Goal: Task Accomplishment & Management: Manage account settings

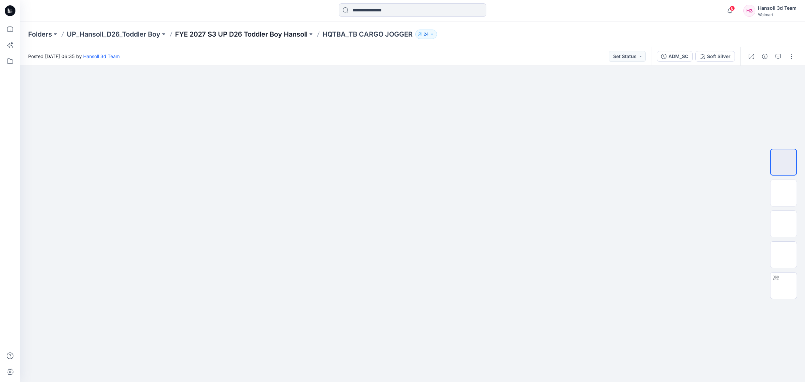
click at [277, 32] on p "FYE 2027 S3 UP D26 Toddler Boy Hansoll" at bounding box center [241, 34] width 132 height 9
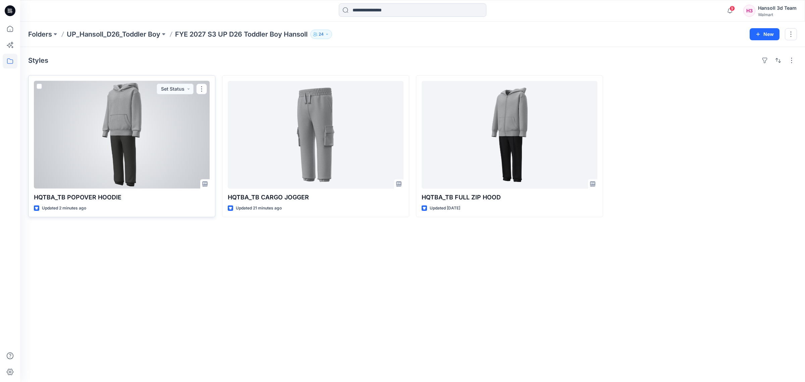
click at [155, 152] on div at bounding box center [122, 135] width 176 height 108
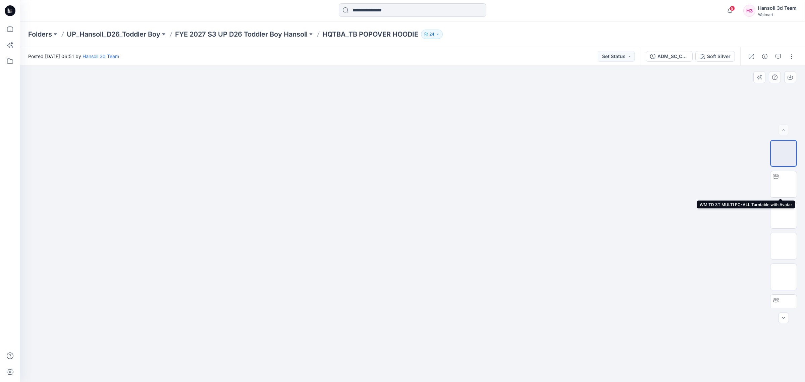
drag, startPoint x: 785, startPoint y: 190, endPoint x: 780, endPoint y: 198, distance: 9.3
click at [783, 184] on img at bounding box center [783, 184] width 0 height 0
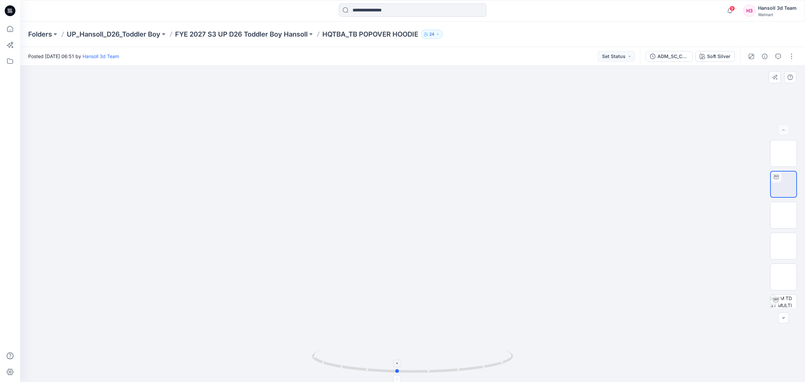
drag, startPoint x: 492, startPoint y: 369, endPoint x: 476, endPoint y: 367, distance: 15.8
click at [476, 367] on icon at bounding box center [413, 361] width 203 height 25
drag, startPoint x: 473, startPoint y: 361, endPoint x: 495, endPoint y: 363, distance: 21.9
click at [495, 363] on icon at bounding box center [413, 361] width 203 height 25
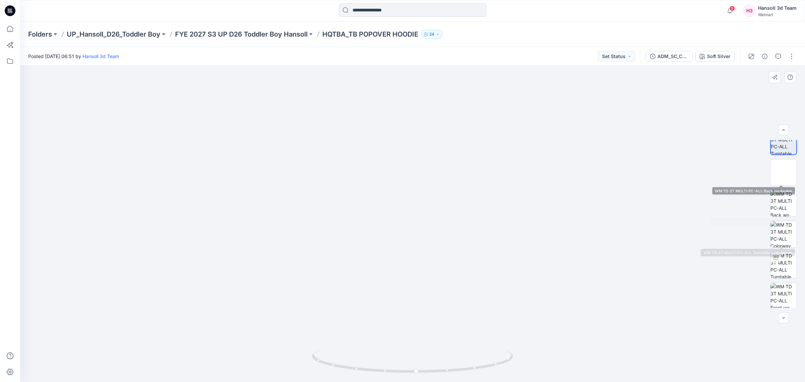
scroll to position [75, 0]
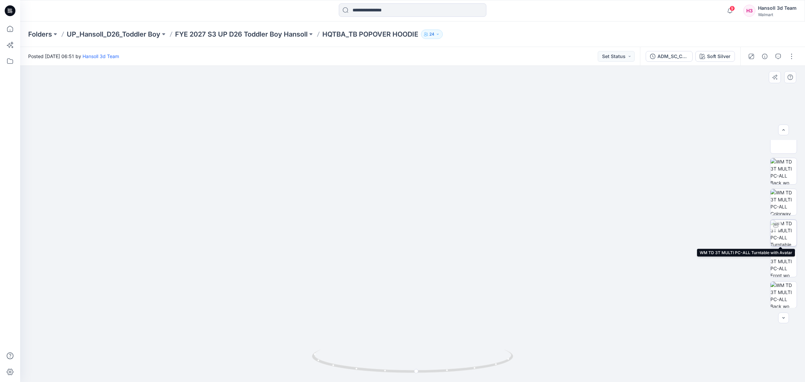
click at [782, 227] on img at bounding box center [783, 233] width 26 height 26
drag, startPoint x: 495, startPoint y: 365, endPoint x: 443, endPoint y: 367, distance: 52.0
click at [443, 367] on icon at bounding box center [413, 361] width 203 height 25
drag, startPoint x: 476, startPoint y: 362, endPoint x: 405, endPoint y: 366, distance: 71.5
click at [405, 366] on icon at bounding box center [413, 361] width 203 height 25
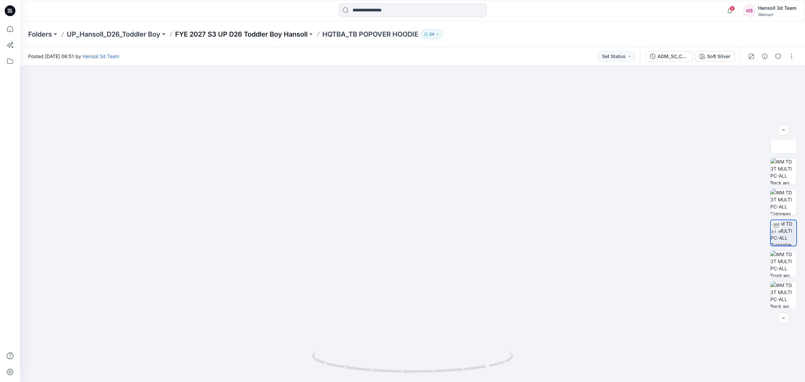
click at [274, 33] on p "FYE 2027 S3 UP D26 Toddler Boy Hansoll" at bounding box center [241, 34] width 132 height 9
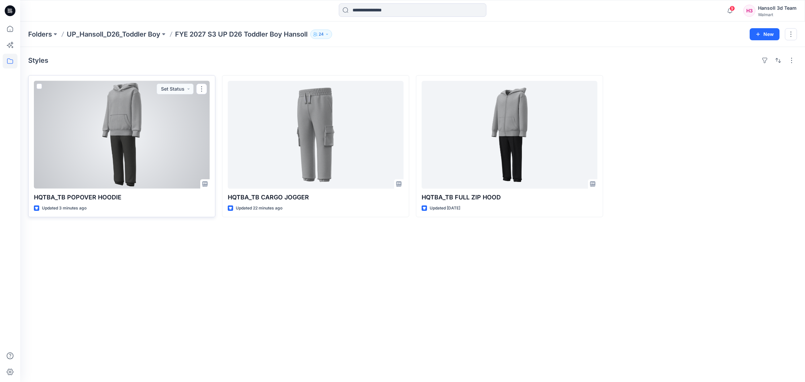
click at [174, 159] on div at bounding box center [122, 135] width 176 height 108
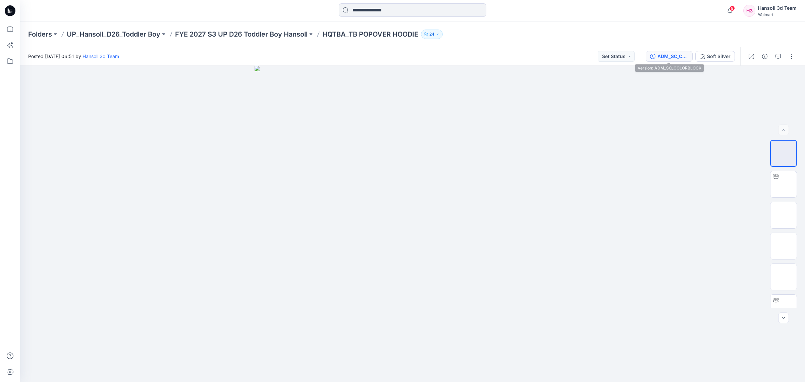
click at [670, 54] on div "ADM_SC_COLORBLOCK" at bounding box center [672, 56] width 31 height 7
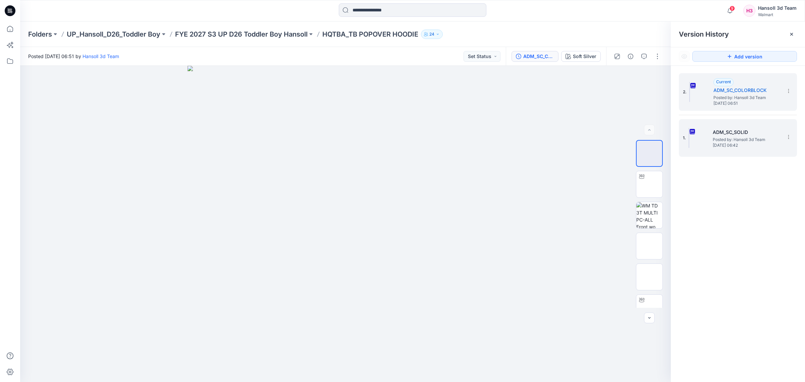
click at [728, 139] on span "Posted by: Hansoll 3d Team" at bounding box center [745, 139] width 67 height 7
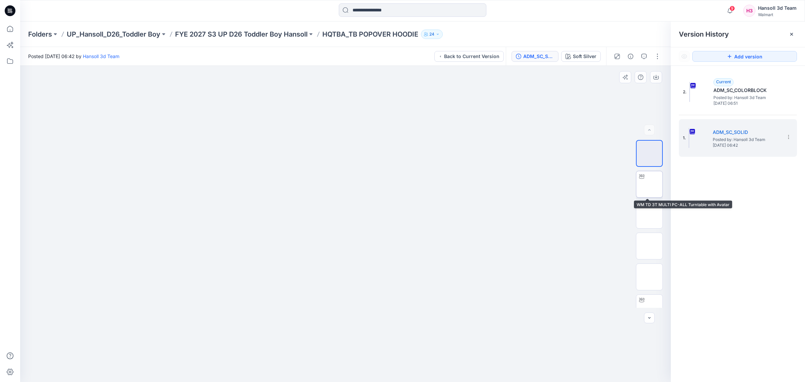
click at [642, 180] on div at bounding box center [641, 176] width 11 height 11
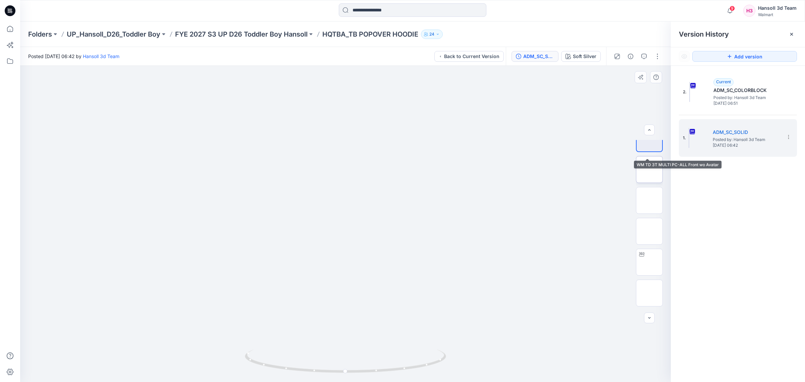
scroll to position [75, 0]
drag, startPoint x: 793, startPoint y: 33, endPoint x: 794, endPoint y: 45, distance: 12.8
click at [793, 33] on icon at bounding box center [791, 34] width 5 height 5
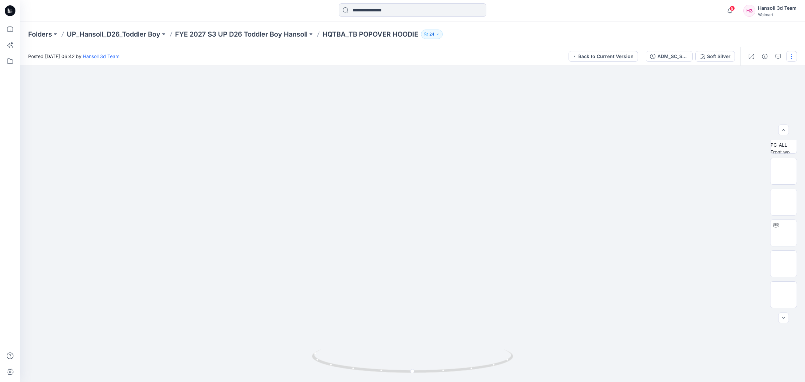
click at [790, 59] on button "button" at bounding box center [791, 56] width 11 height 11
click at [763, 30] on div "Folders UP_Hansoll_D26_Toddler Boy FYE 2027 S3 UP D26 Toddler Boy Hansoll HQTBA…" at bounding box center [412, 33] width 785 height 25
click at [790, 51] on button "button" at bounding box center [791, 56] width 11 height 11
click at [659, 17] on div "9 Notifications Your style HQTBA_TB POPOVER HOODIE has been updated with ADM_SC…" at bounding box center [412, 10] width 784 height 15
click at [675, 54] on div "ADM_SC_SOLID" at bounding box center [672, 56] width 31 height 7
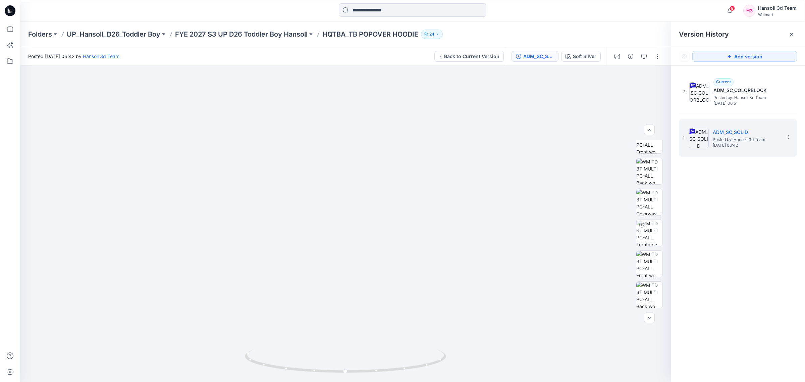
click at [793, 31] on div at bounding box center [791, 34] width 11 height 11
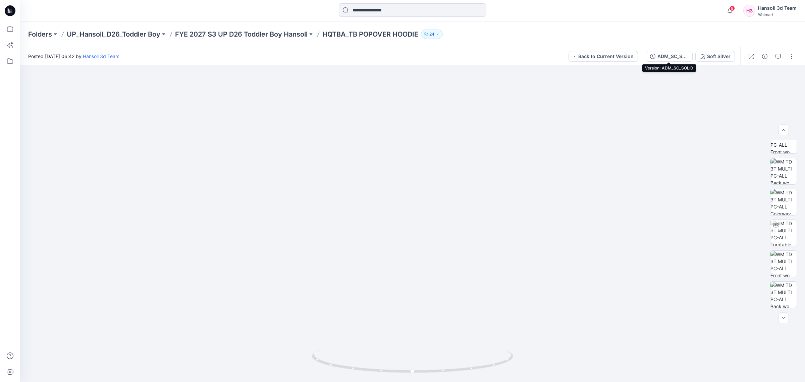
drag, startPoint x: 686, startPoint y: 55, endPoint x: 661, endPoint y: 27, distance: 37.2
click at [661, 27] on div "Folders UP_Hansoll_D26_Toddler Boy FYE 2027 S3 UP D26 Toddler Boy Hansoll HQTBA…" at bounding box center [412, 201] width 785 height 360
click at [378, 28] on div "Folders UP_Hansoll_D26_Toddler Boy FYE 2027 S3 UP D26 Toddler Boy Hansoll HQTBA…" at bounding box center [412, 33] width 785 height 25
click at [792, 56] on button "button" at bounding box center [791, 56] width 11 height 11
click at [774, 56] on button "button" at bounding box center [778, 56] width 11 height 11
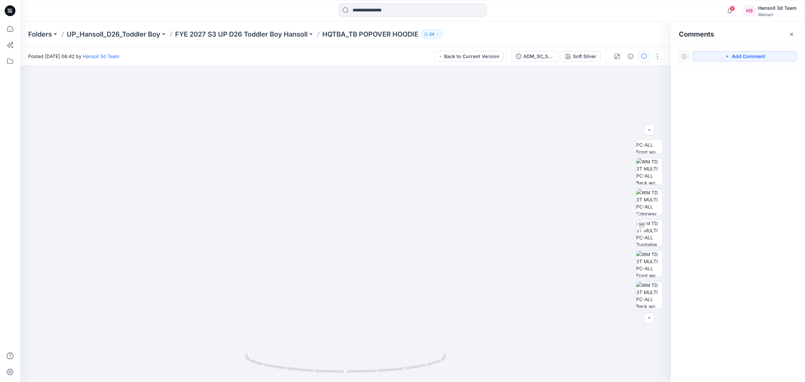
drag, startPoint x: 787, startPoint y: 33, endPoint x: 766, endPoint y: 39, distance: 21.7
click at [788, 33] on div "Comments" at bounding box center [738, 33] width 134 height 25
click at [254, 39] on div "Folders UP_Hansoll_D26_Toddler Boy FYE 2027 S3 UP D26 Toddler Boy Hansoll HQTBA…" at bounding box center [412, 33] width 785 height 25
click at [258, 33] on p "FYE 2027 S3 UP D26 Toddler Boy Hansoll" at bounding box center [241, 34] width 132 height 9
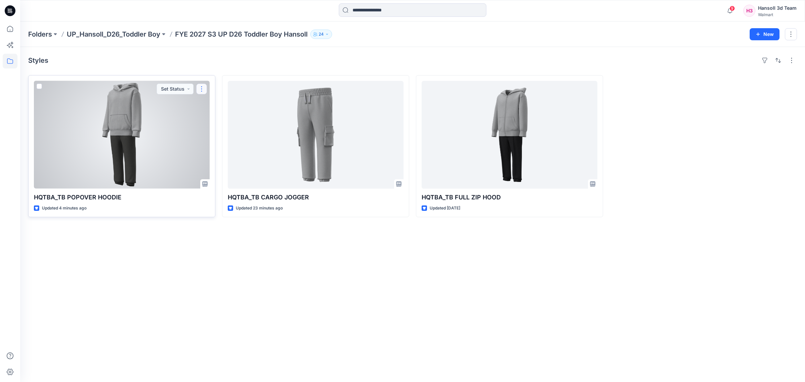
click at [202, 89] on button "button" at bounding box center [201, 88] width 11 height 11
click at [225, 103] on button "Edit" at bounding box center [233, 104] width 72 height 12
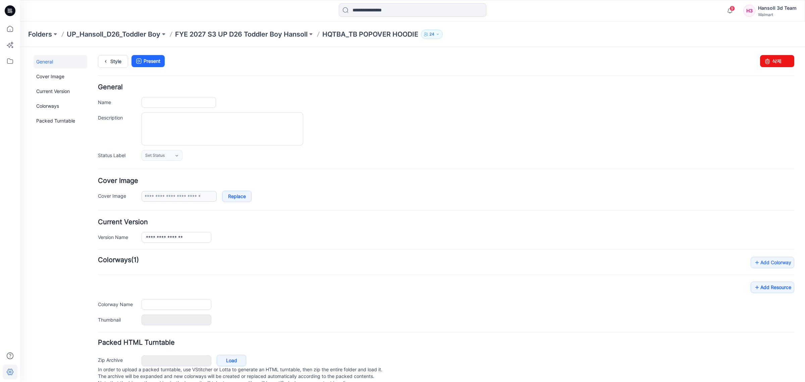
type input "**********"
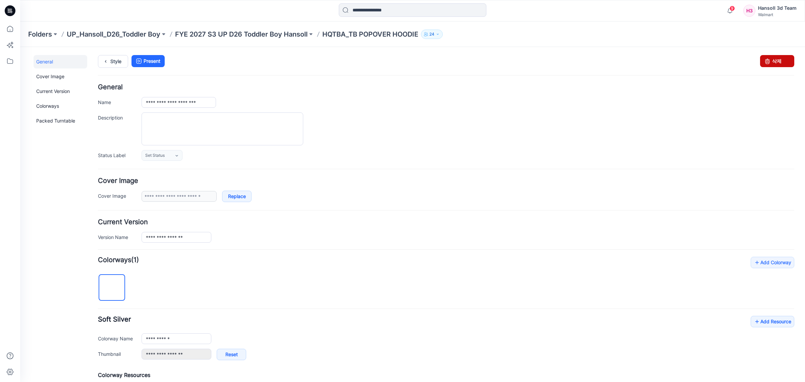
click at [777, 61] on link "삭제" at bounding box center [777, 61] width 34 height 12
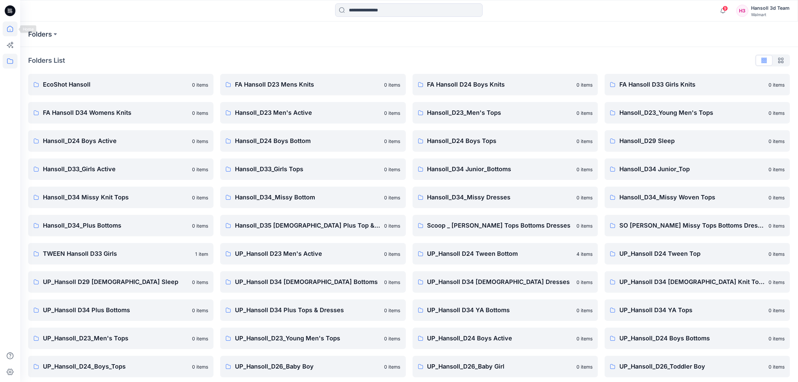
click at [14, 28] on icon at bounding box center [10, 28] width 15 height 15
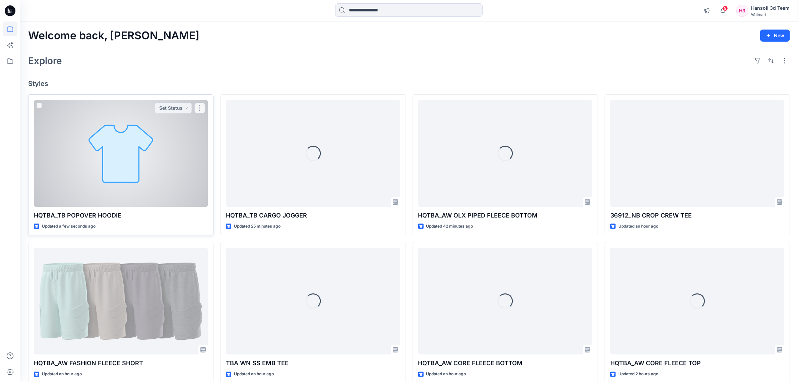
click at [184, 168] on div at bounding box center [121, 153] width 174 height 107
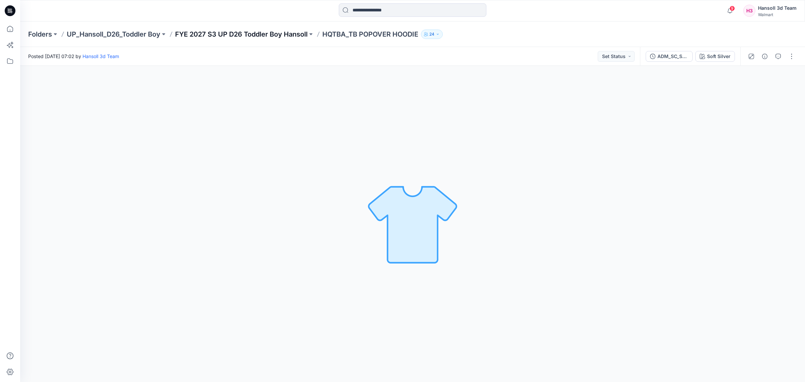
click at [267, 32] on p "FYE 2027 S3 UP D26 Toddler Boy Hansoll" at bounding box center [241, 34] width 132 height 9
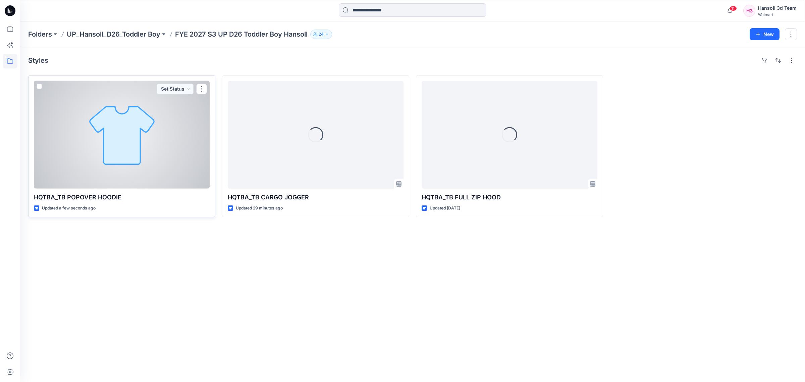
click at [150, 176] on div at bounding box center [122, 135] width 176 height 108
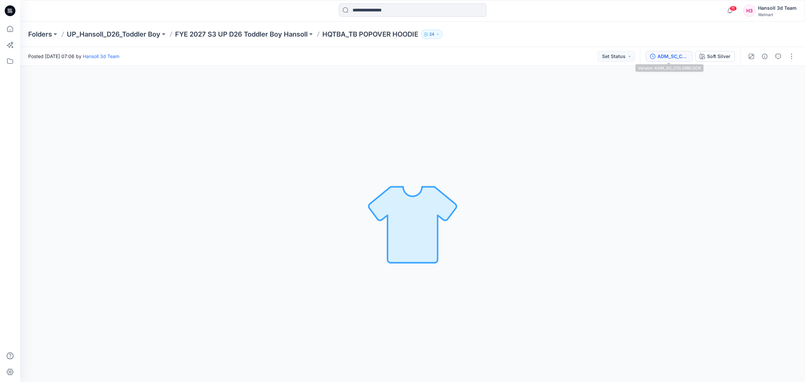
click at [676, 54] on div "ADM_SC_COLORBLOCK" at bounding box center [672, 56] width 31 height 7
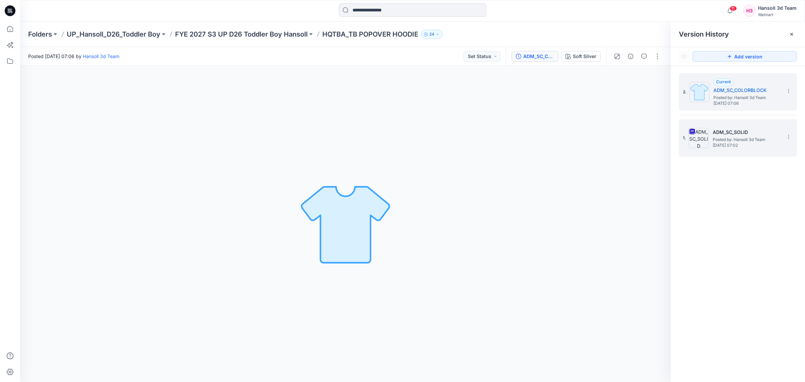
click at [757, 138] on span "Posted by: Hansoll 3d Team" at bounding box center [745, 139] width 67 height 7
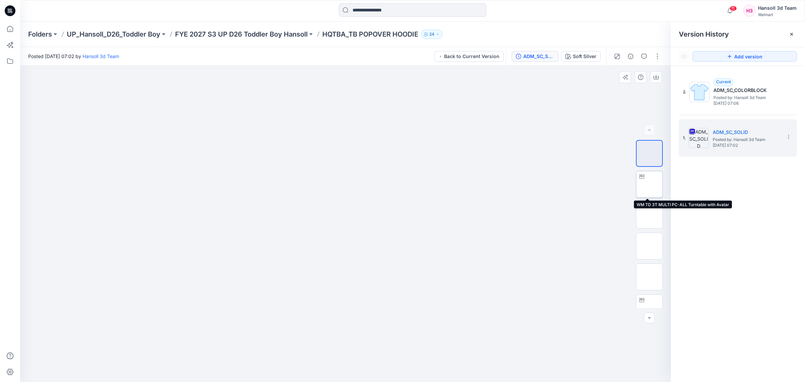
click at [649, 184] on img at bounding box center [649, 184] width 0 height 0
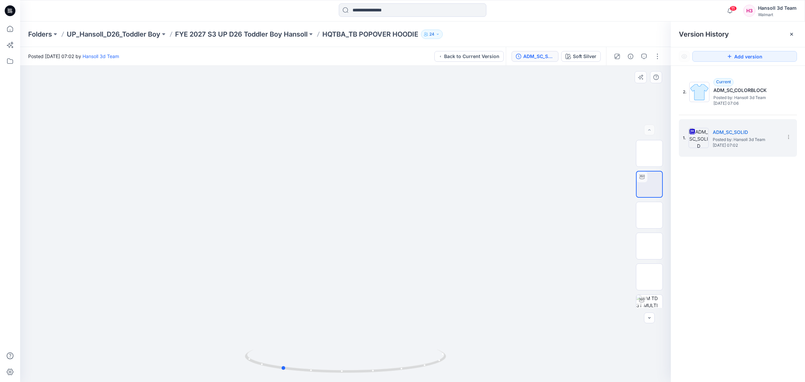
drag, startPoint x: 418, startPoint y: 363, endPoint x: 153, endPoint y: 365, distance: 265.2
click at [153, 365] on div at bounding box center [345, 224] width 650 height 316
click at [641, 299] on icon at bounding box center [641, 299] width 5 height 5
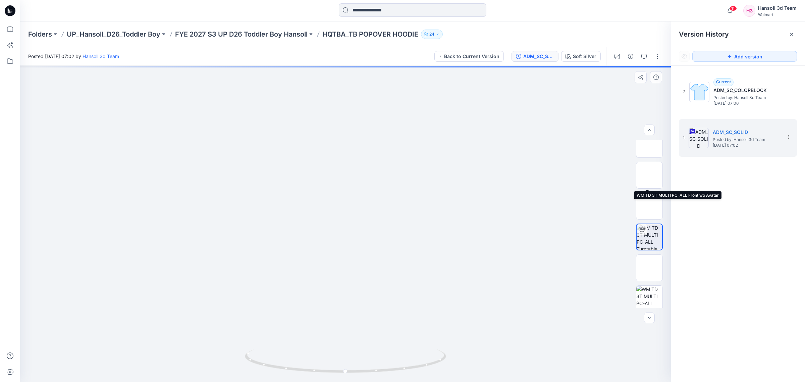
scroll to position [75, 0]
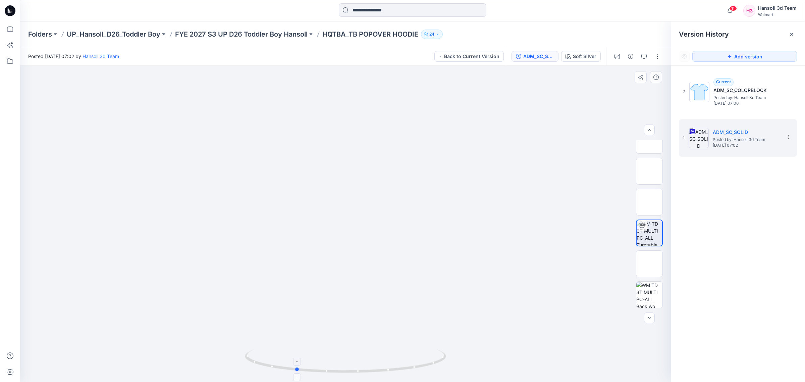
drag, startPoint x: 427, startPoint y: 366, endPoint x: 376, endPoint y: 363, distance: 51.4
click at [377, 364] on icon at bounding box center [346, 361] width 203 height 25
drag, startPoint x: 415, startPoint y: 369, endPoint x: 97, endPoint y: 359, distance: 318.0
click at [97, 359] on div at bounding box center [345, 224] width 650 height 316
drag, startPoint x: 413, startPoint y: 373, endPoint x: 252, endPoint y: 361, distance: 161.1
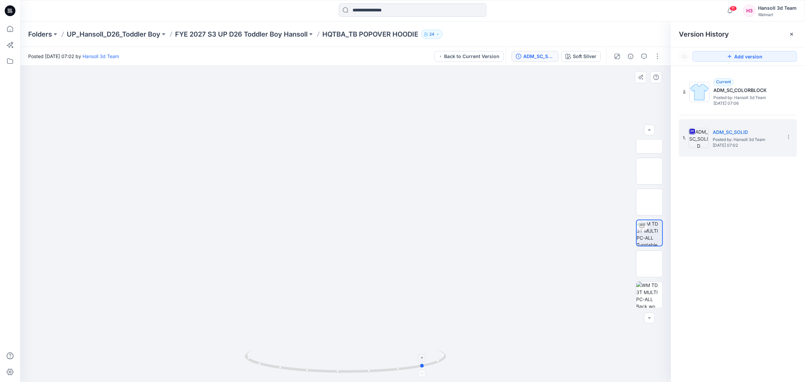
click at [252, 361] on icon at bounding box center [346, 361] width 203 height 25
drag, startPoint x: 402, startPoint y: 364, endPoint x: 497, endPoint y: 356, distance: 94.9
click at [497, 356] on div at bounding box center [345, 224] width 650 height 316
drag, startPoint x: 406, startPoint y: 369, endPoint x: 438, endPoint y: 357, distance: 34.3
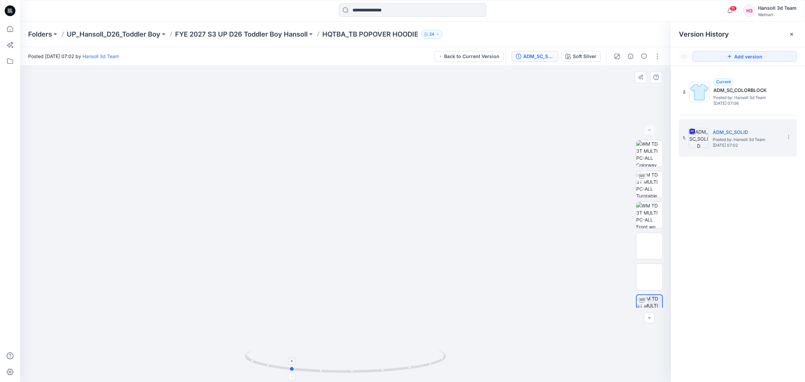
click at [423, 360] on icon at bounding box center [346, 361] width 203 height 25
click at [728, 353] on div "2. Current ADM_SC_COLORBLOCK Posted by: Hansoll 3d Team Tuesday, September 16, …" at bounding box center [738, 229] width 134 height 326
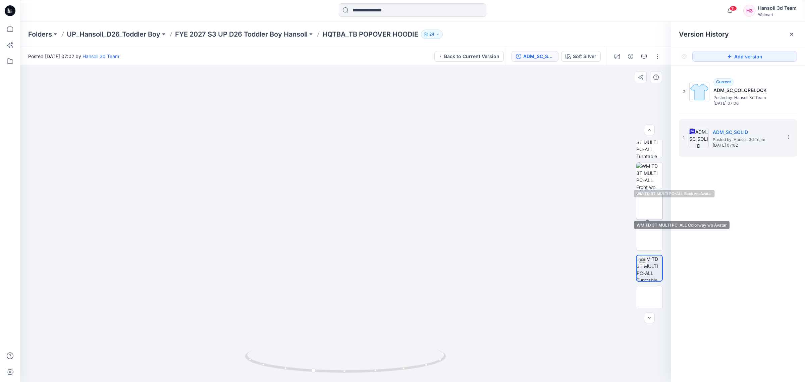
scroll to position [75, 0]
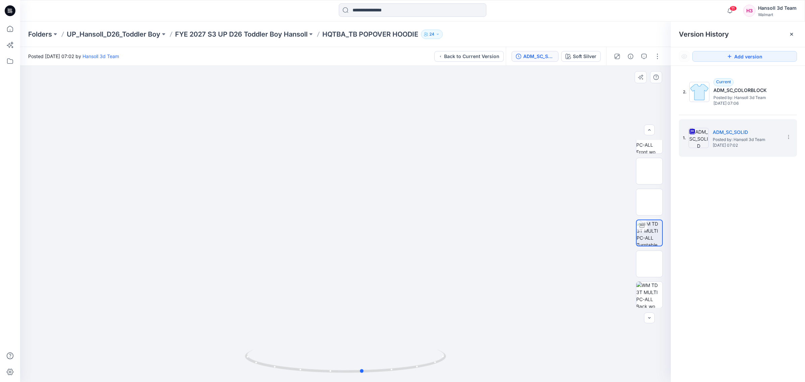
drag, startPoint x: 398, startPoint y: 370, endPoint x: 448, endPoint y: 363, distance: 50.7
click at [448, 363] on div at bounding box center [345, 224] width 650 height 316
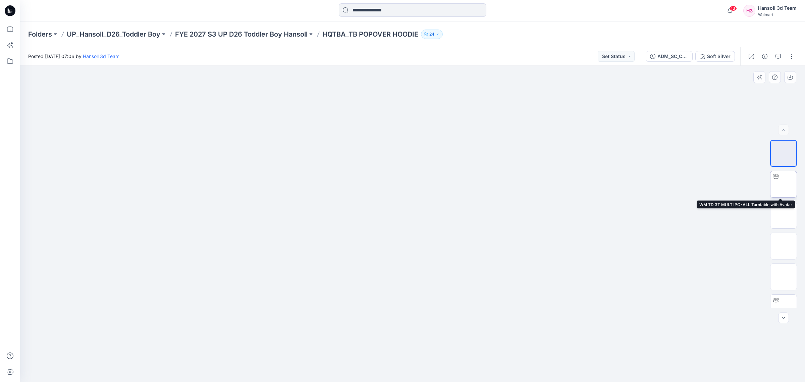
click at [778, 175] on div at bounding box center [775, 176] width 11 height 11
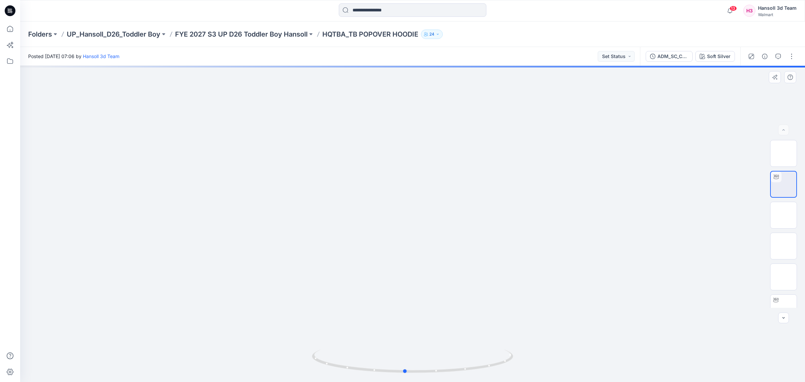
drag, startPoint x: 498, startPoint y: 369, endPoint x: 289, endPoint y: 378, distance: 209.4
click at [289, 378] on div at bounding box center [412, 224] width 785 height 316
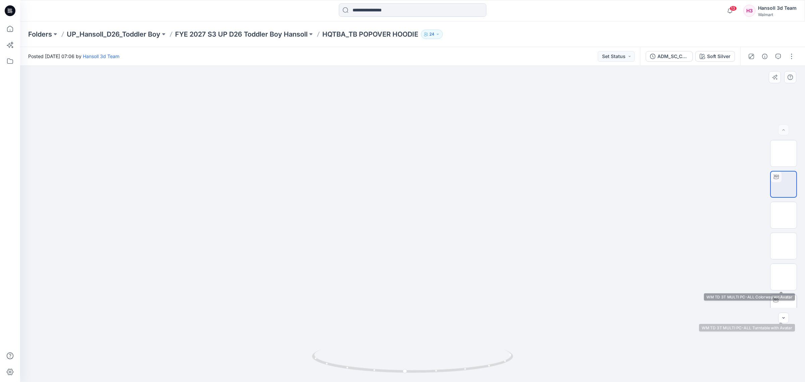
click at [783, 307] on img at bounding box center [783, 307] width 0 height 0
drag, startPoint x: 498, startPoint y: 357, endPoint x: 492, endPoint y: 352, distance: 8.6
click at [492, 352] on icon at bounding box center [413, 361] width 203 height 25
drag, startPoint x: 443, startPoint y: 160, endPoint x: 455, endPoint y: 230, distance: 71.4
click at [455, 9] on img at bounding box center [412, 9] width 564 height 0
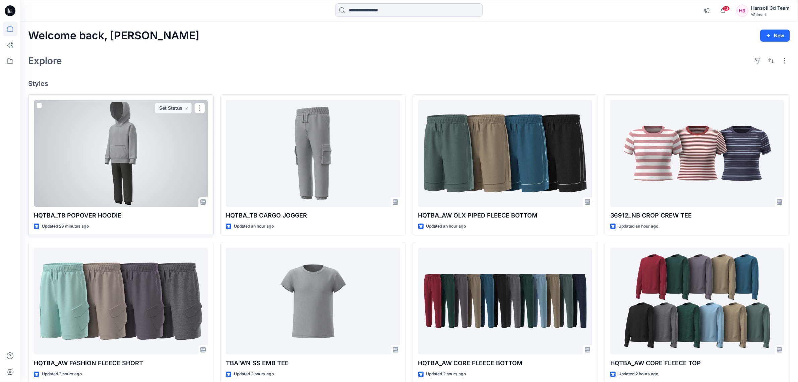
click at [170, 151] on div at bounding box center [121, 153] width 174 height 107
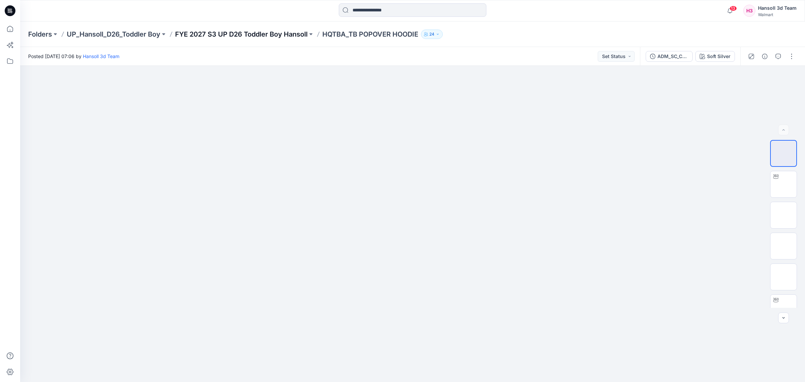
click at [286, 36] on p "FYE 2027 S3 UP D26 Toddler Boy Hansoll" at bounding box center [241, 34] width 132 height 9
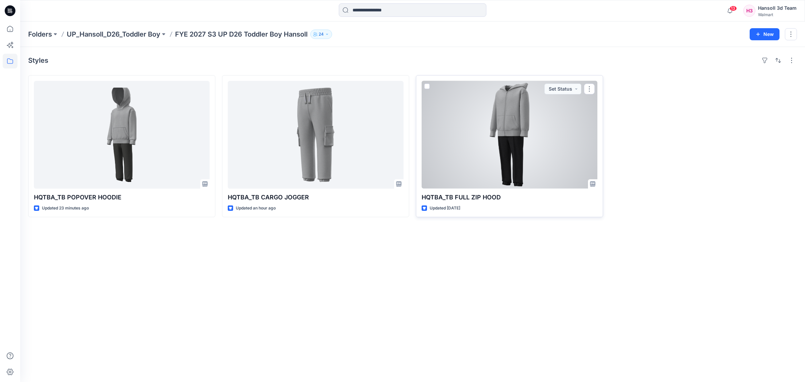
click at [495, 141] on div at bounding box center [509, 135] width 176 height 108
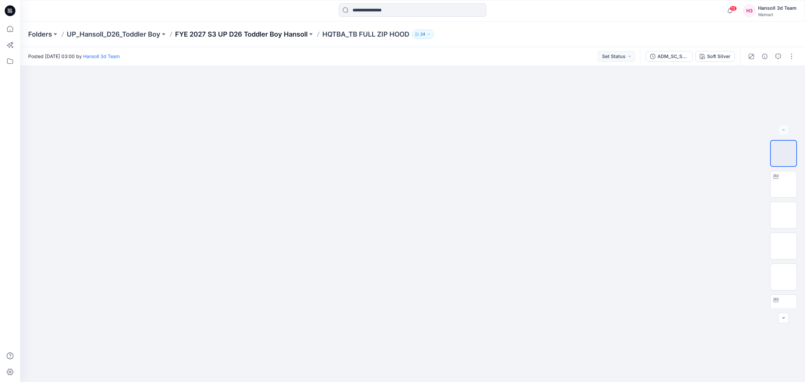
click at [195, 32] on p "FYE 2027 S3 UP D26 Toddler Boy Hansoll" at bounding box center [241, 34] width 132 height 9
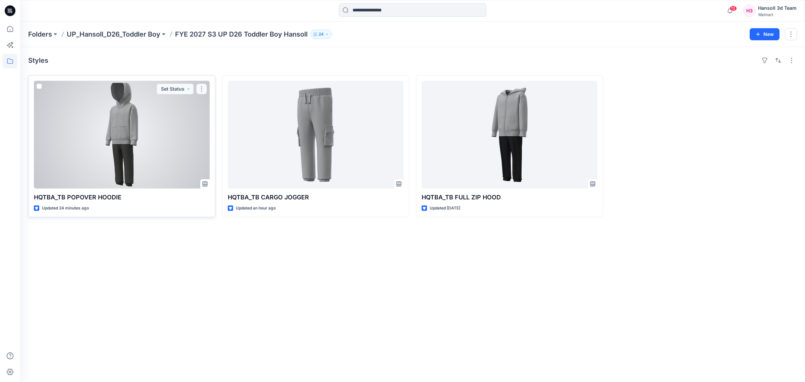
click at [197, 90] on button "button" at bounding box center [201, 88] width 11 height 11
click at [207, 105] on button "Edit" at bounding box center [233, 104] width 72 height 12
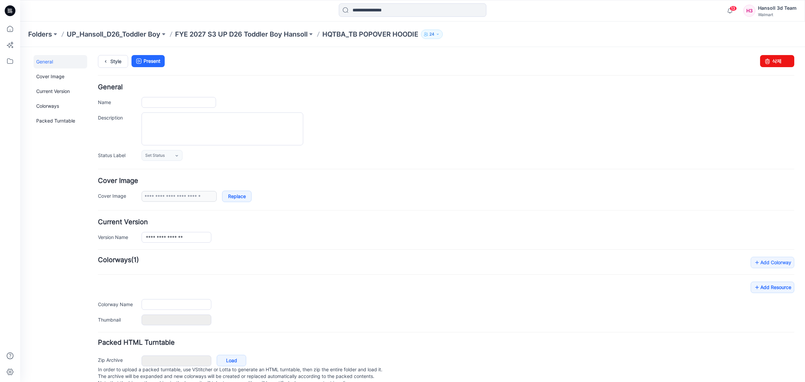
type input "**********"
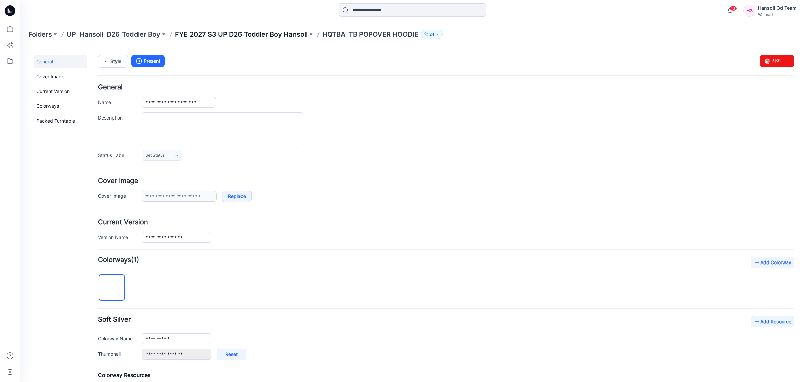
click at [297, 34] on p "FYE 2027 S3 UP D26 Toddler Boy Hansoll" at bounding box center [241, 34] width 132 height 9
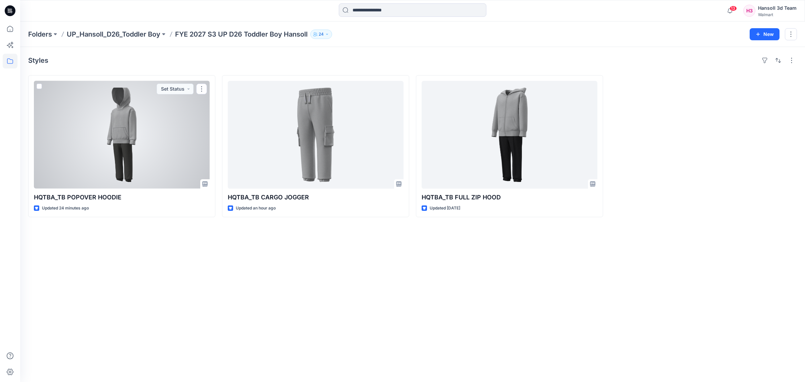
click at [147, 150] on div at bounding box center [122, 135] width 176 height 108
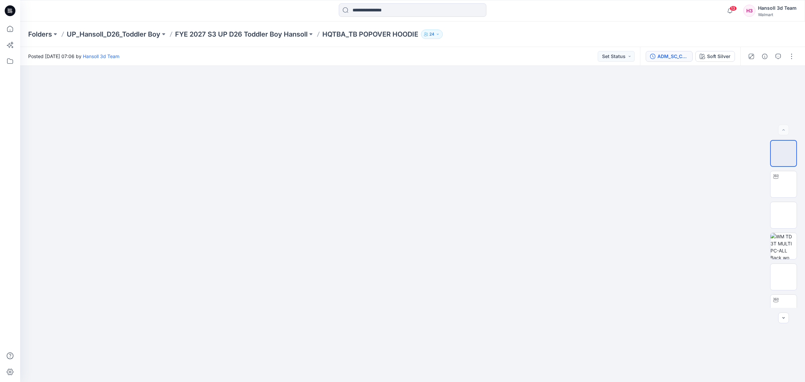
click at [658, 61] on button "ADM_SC_COLORBLOCK" at bounding box center [668, 56] width 47 height 11
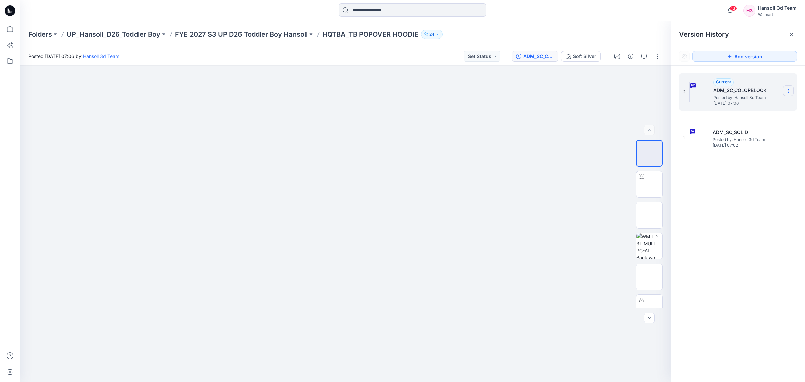
click at [785, 94] on section at bounding box center [788, 90] width 11 height 11
click at [756, 145] on span "Delete Version" at bounding box center [741, 148] width 31 height 8
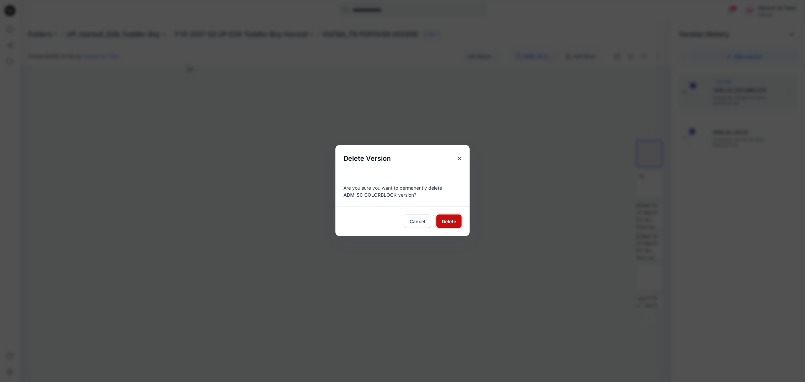
click at [442, 222] on span "Delete" at bounding box center [449, 221] width 14 height 7
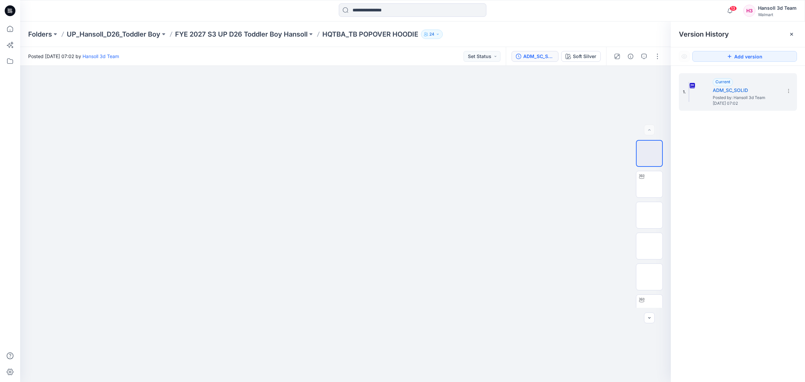
click at [265, 26] on div "Folders UP_Hansoll_D26_Toddler Boy FYE 2027 S3 UP D26 Toddler Boy Hansoll HQTBA…" at bounding box center [412, 33] width 785 height 25
click at [269, 34] on p "FYE 2027 S3 UP D26 Toddler Boy Hansoll" at bounding box center [241, 34] width 132 height 9
